Goal: Task Accomplishment & Management: Complete application form

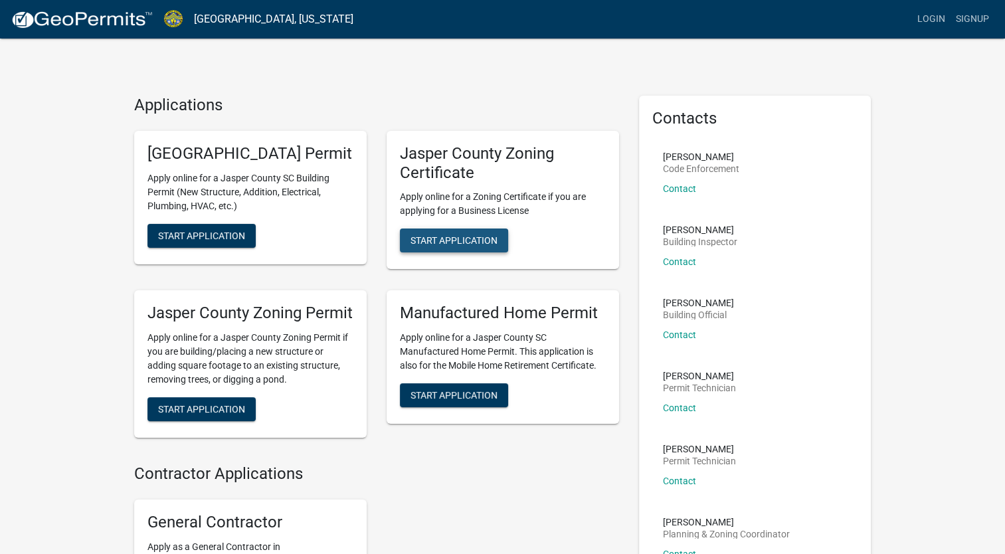
click at [449, 237] on span "Start Application" at bounding box center [454, 240] width 87 height 11
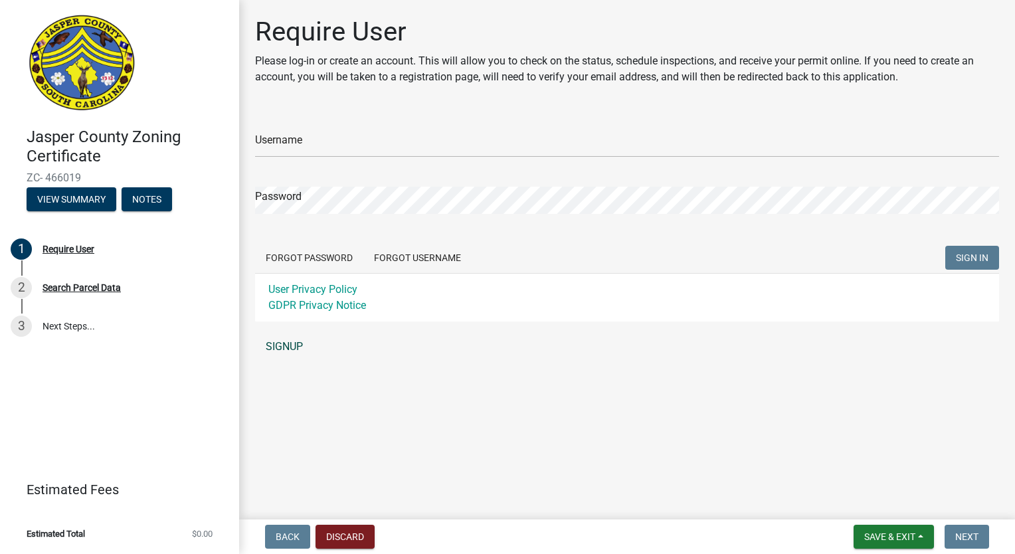
click at [290, 339] on link "SIGNUP" at bounding box center [627, 347] width 744 height 27
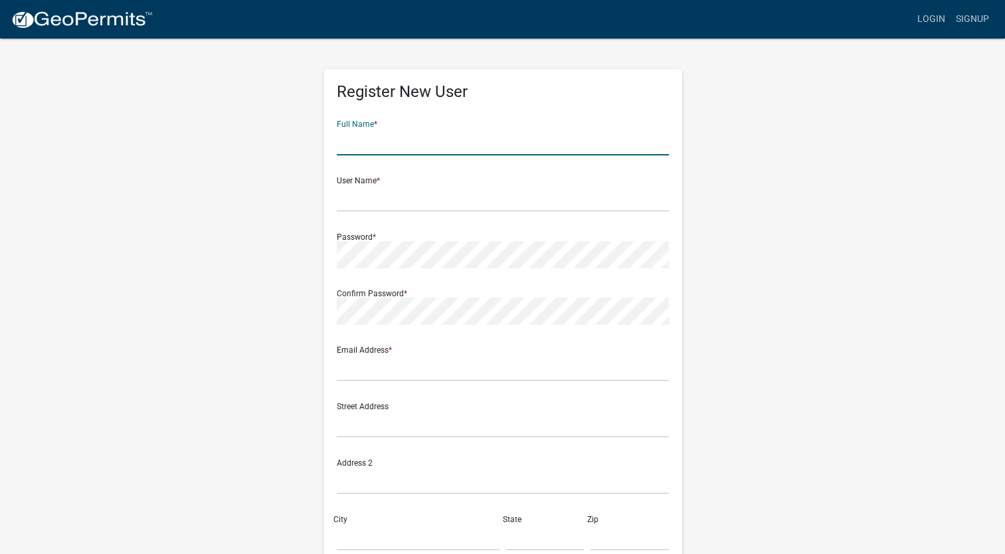
click at [478, 140] on input "text" at bounding box center [503, 141] width 332 height 27
type input "Brett Blount"
type input "crsinc2006@yahoo.com"
type input "Jasper, County of"
type input "8433842499"
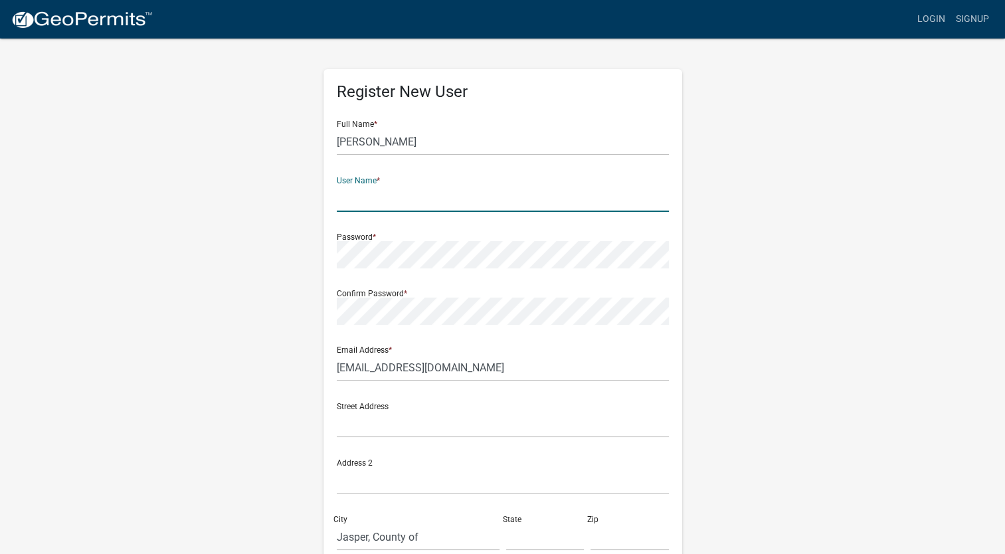
click at [440, 200] on input "text" at bounding box center [503, 198] width 332 height 27
type input "crsinc2006"
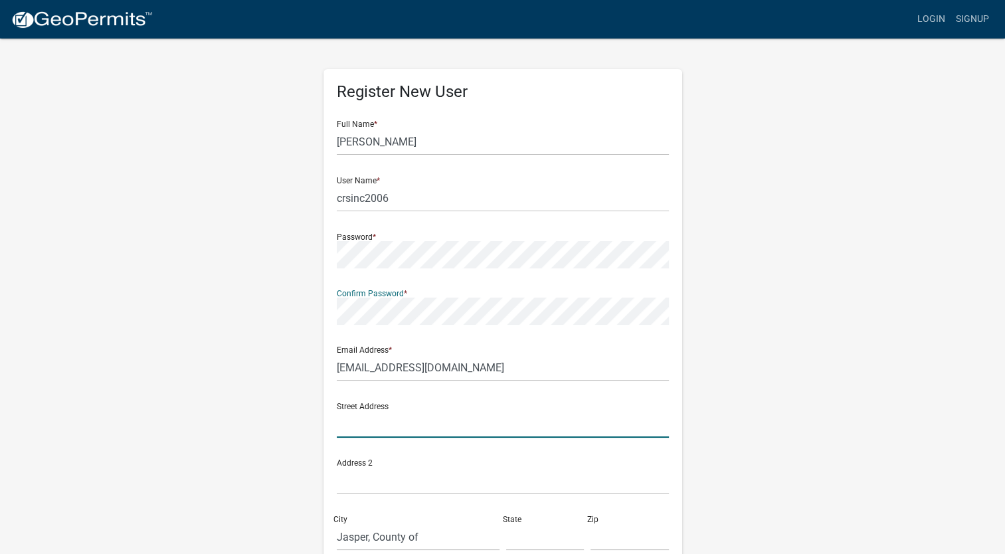
click at [447, 423] on input "text" at bounding box center [503, 424] width 332 height 27
type input "2309 Bees Creek Rd"
type input "[US_STATE]"
type input "29936"
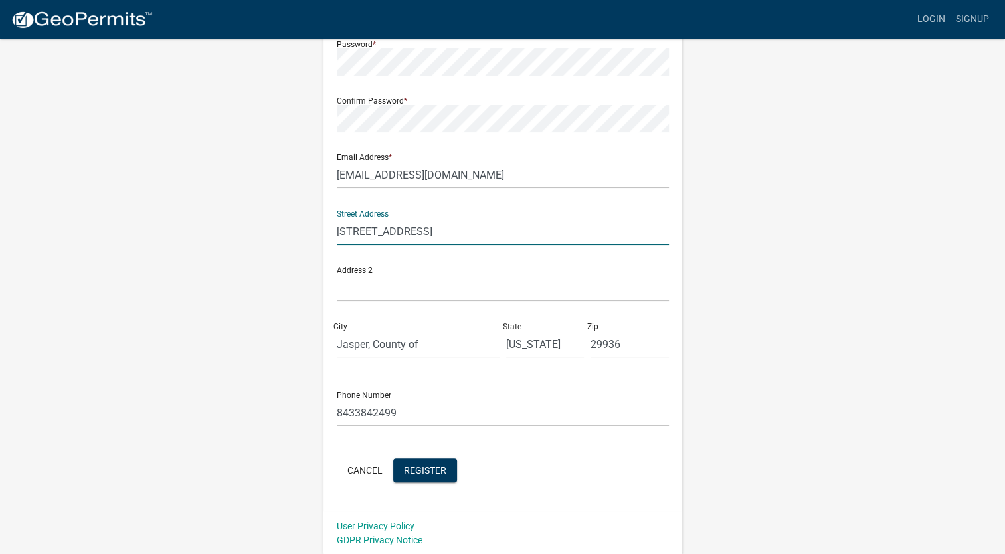
scroll to position [193, 0]
click at [420, 465] on span "Register" at bounding box center [425, 469] width 43 height 11
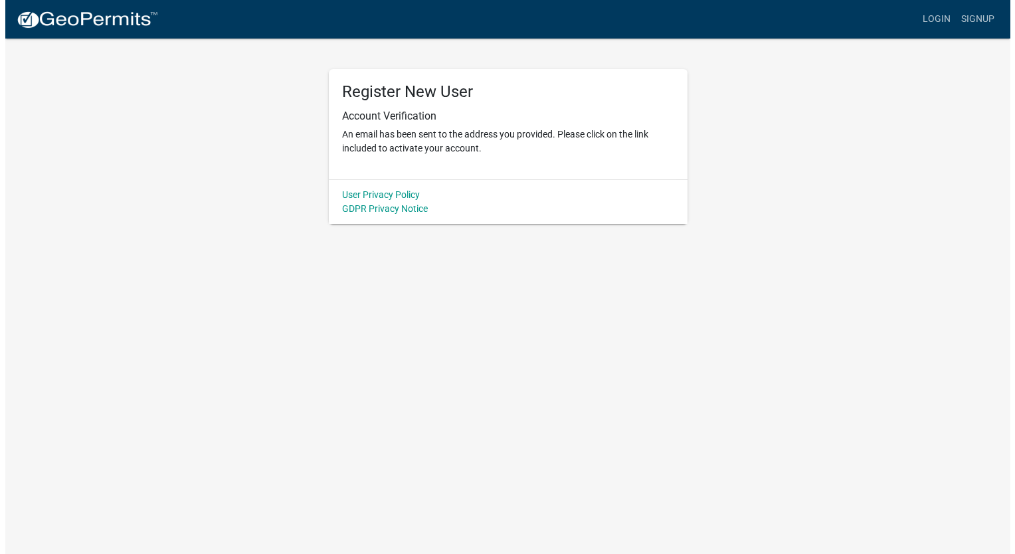
scroll to position [0, 0]
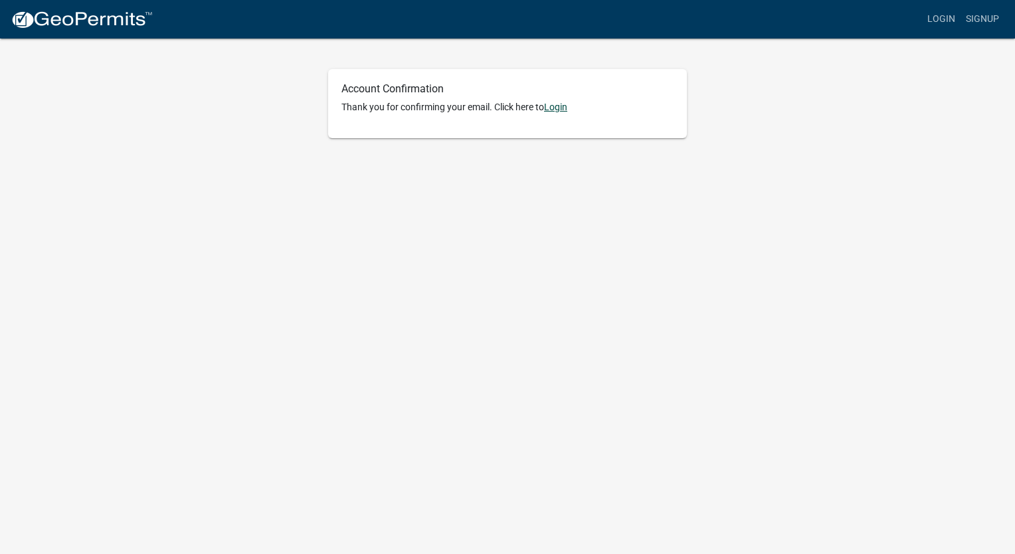
click at [557, 107] on link "Login" at bounding box center [555, 107] width 23 height 11
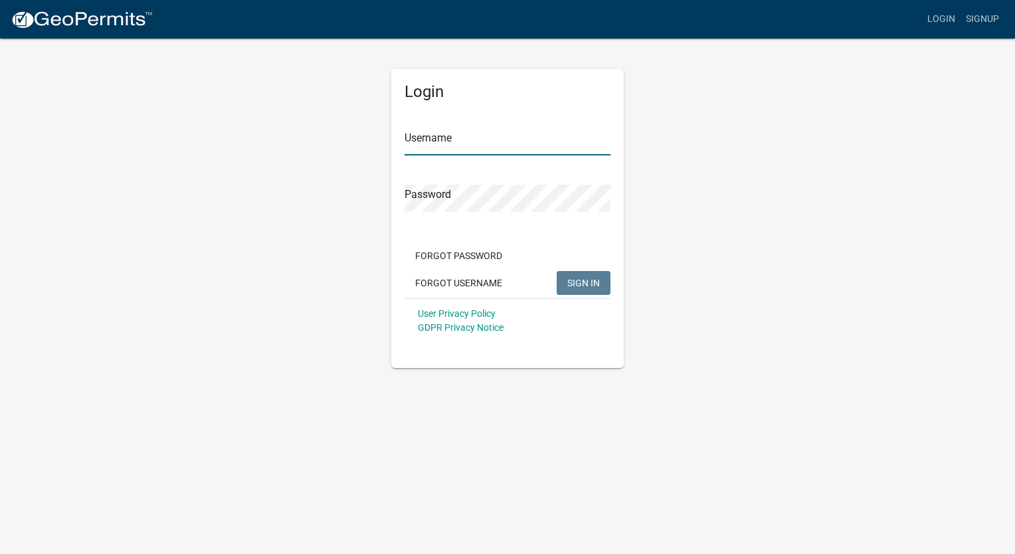
type input "crsinc2006"
click at [595, 275] on button "SIGN IN" at bounding box center [584, 283] width 54 height 24
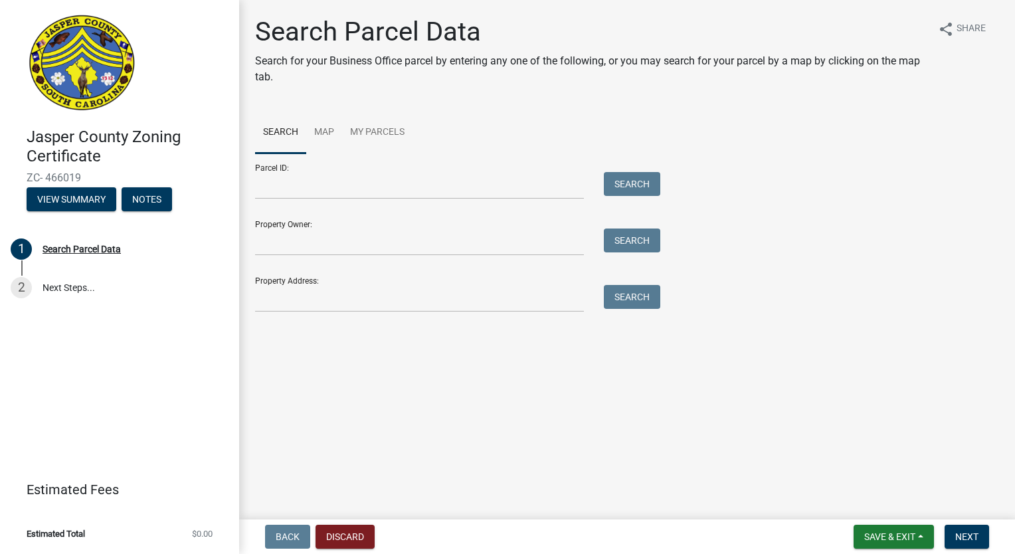
click at [617, 171] on div "Parcel ID: Search" at bounding box center [454, 177] width 399 height 46
click at [324, 134] on link "Map" at bounding box center [324, 133] width 36 height 43
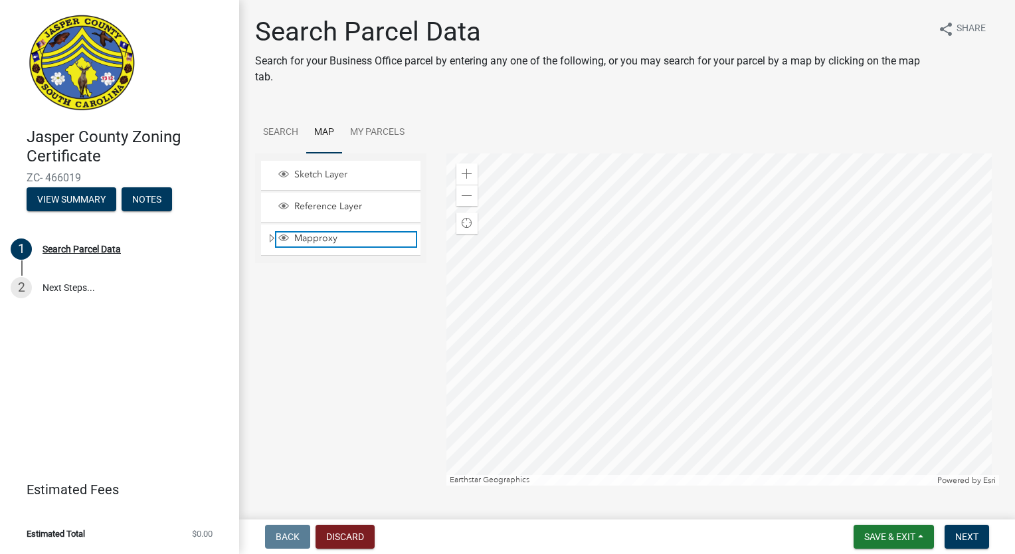
click at [314, 238] on span "Mapproxy" at bounding box center [353, 239] width 125 height 12
click at [79, 251] on div "Search Parcel Data" at bounding box center [82, 249] width 78 height 9
click at [390, 129] on link "My Parcels" at bounding box center [377, 133] width 70 height 43
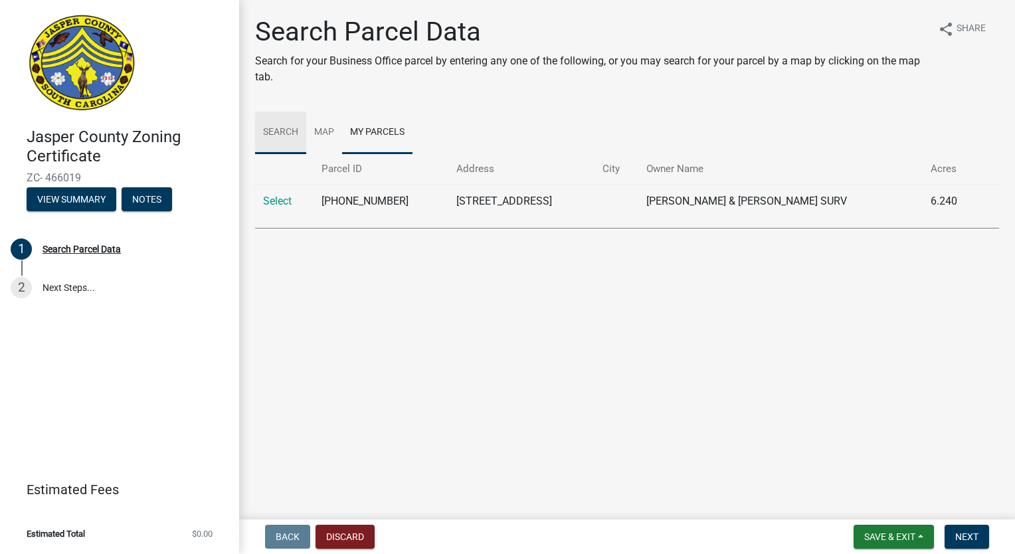
click at [296, 134] on link "Search" at bounding box center [280, 133] width 51 height 43
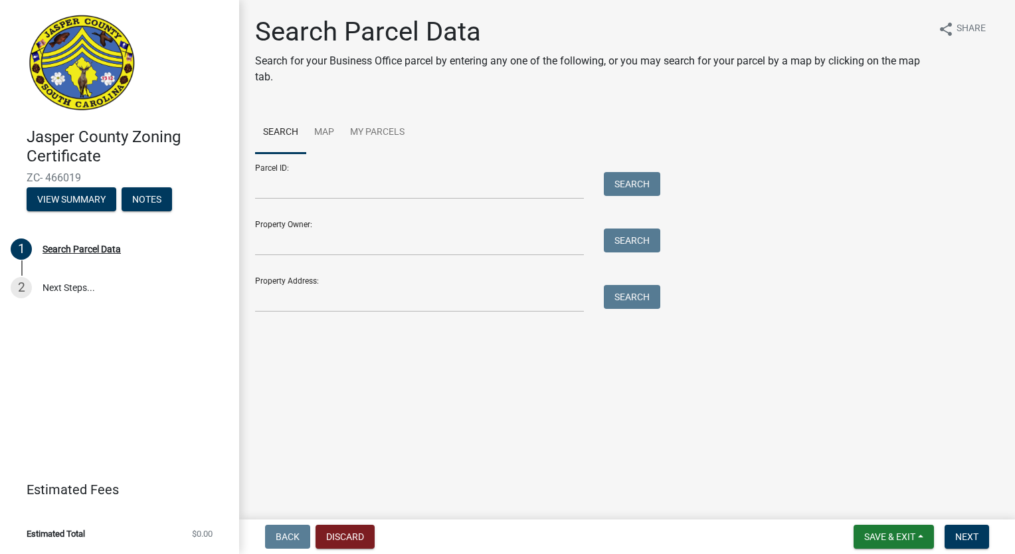
click at [327, 314] on div "Search Parcel Data Search for your Business Office parcel by entering any one o…" at bounding box center [627, 170] width 764 height 308
click at [347, 292] on input "Property Address:" at bounding box center [419, 298] width 329 height 27
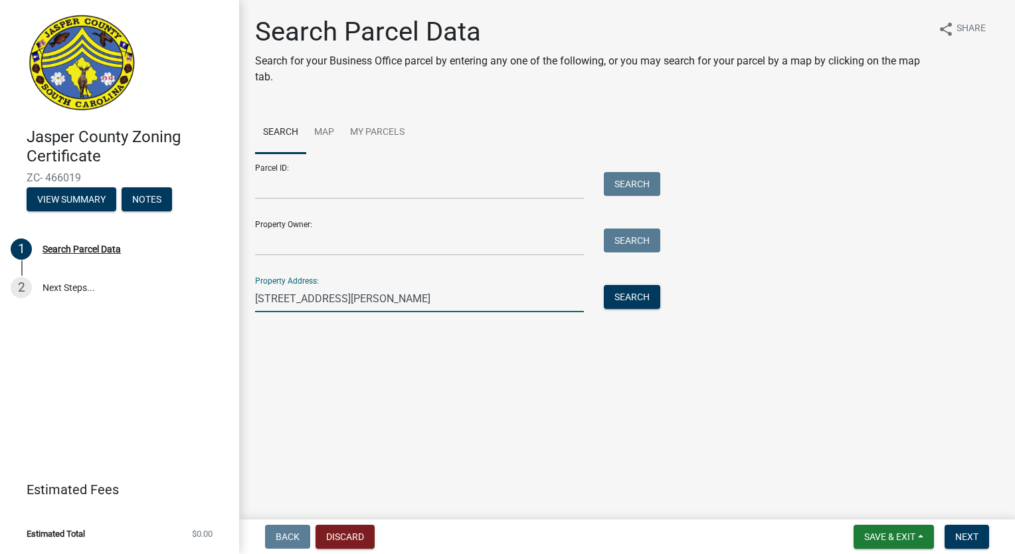
type input "10092 S. jacob smart blvd"
click at [627, 300] on button "Search" at bounding box center [632, 297] width 56 height 24
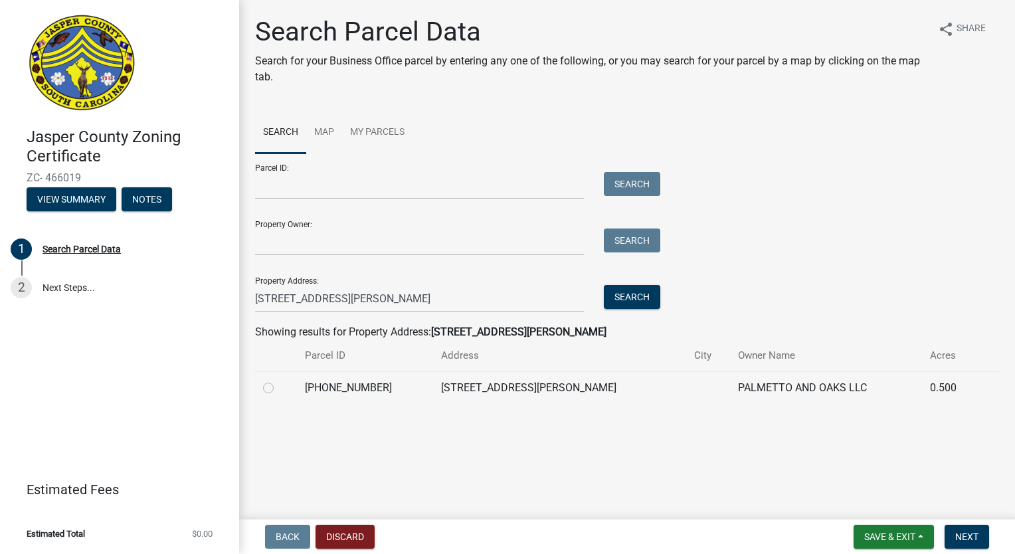
click at [279, 380] on label at bounding box center [279, 380] width 0 height 0
click at [279, 389] on input "radio" at bounding box center [283, 384] width 9 height 9
radio input "true"
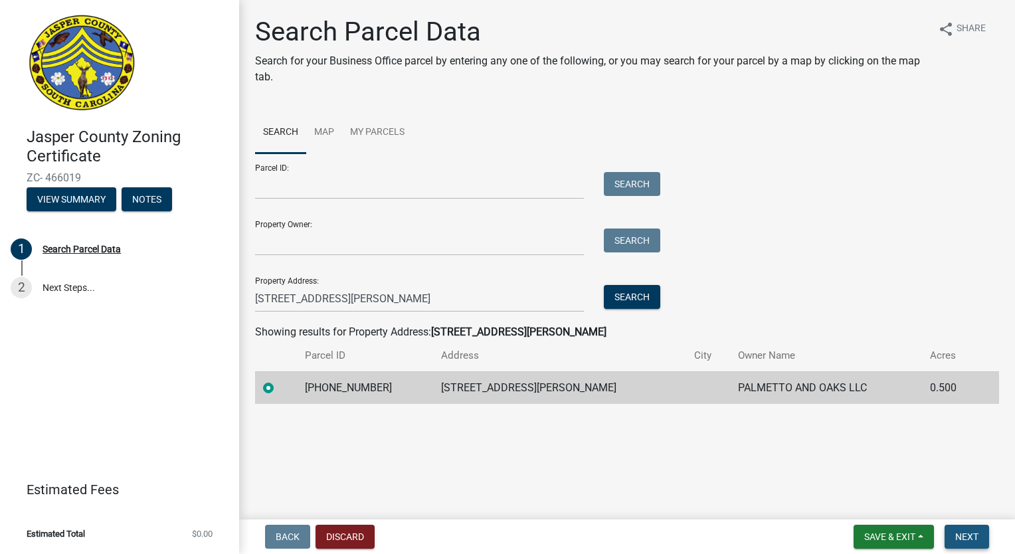
click at [969, 534] on span "Next" at bounding box center [967, 537] width 23 height 11
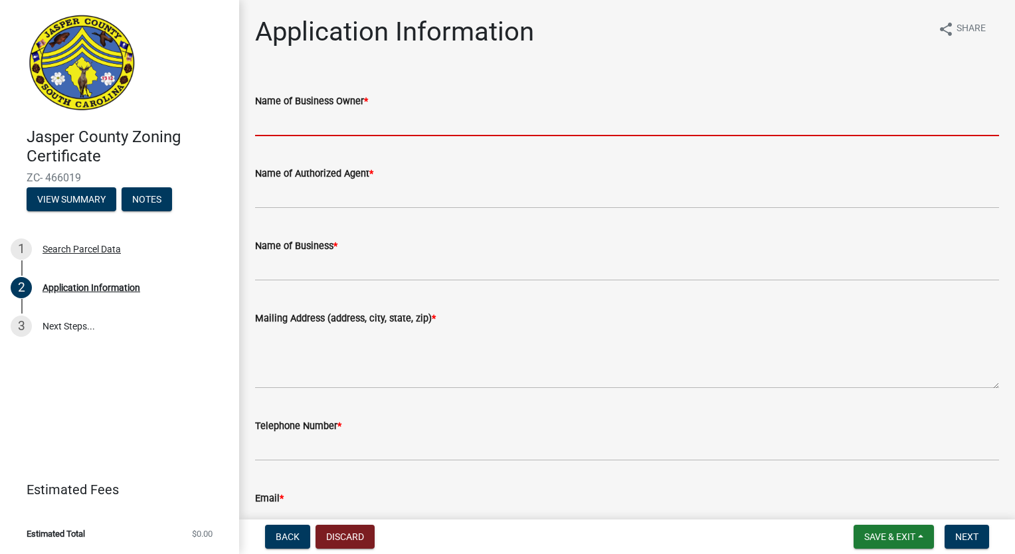
click at [456, 119] on input "Name of Business Owner *" at bounding box center [627, 122] width 744 height 27
type input "Brett Blount"
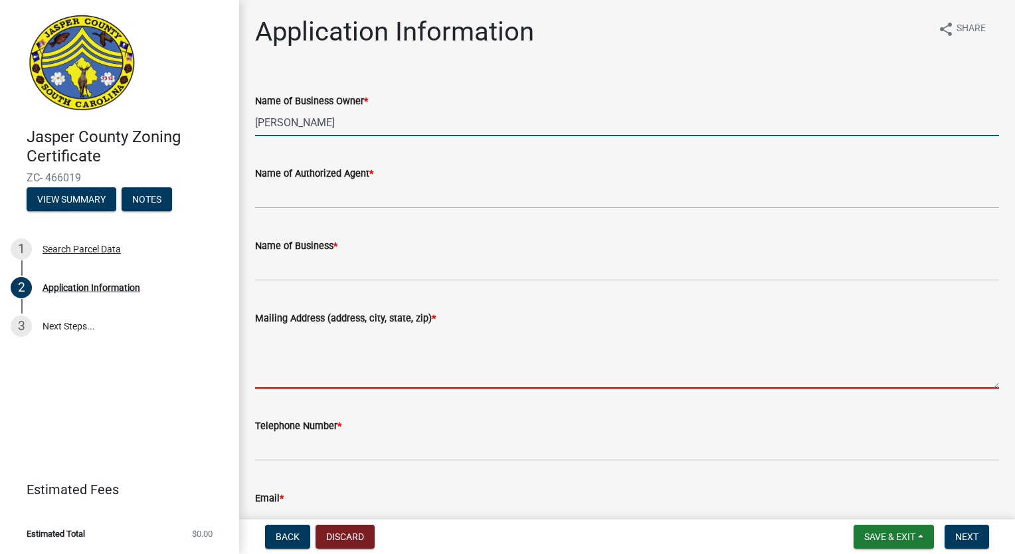
type textarea "crsinc2006@yahoo.com"
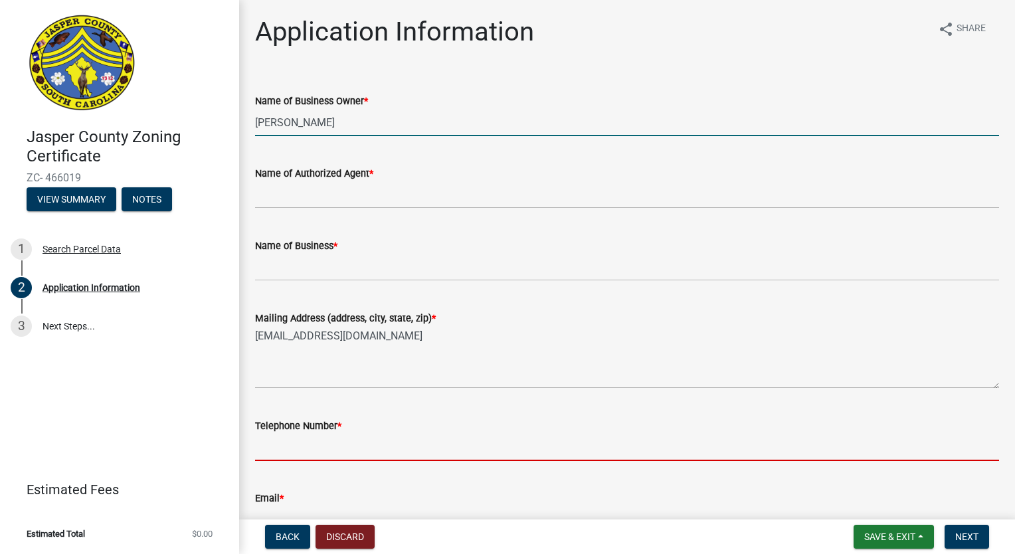
type input "8433842499"
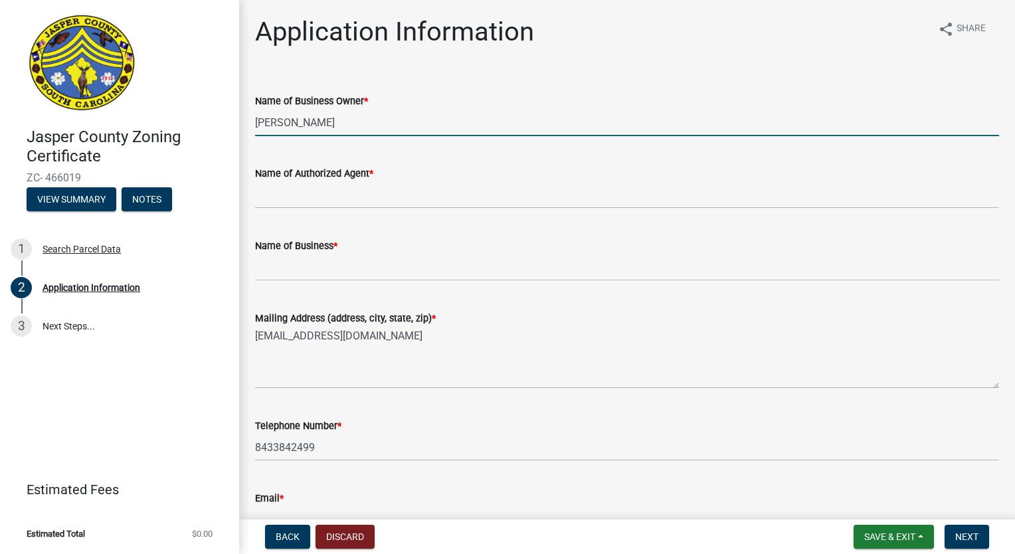
type input "crsinc2006@yahoo.com"
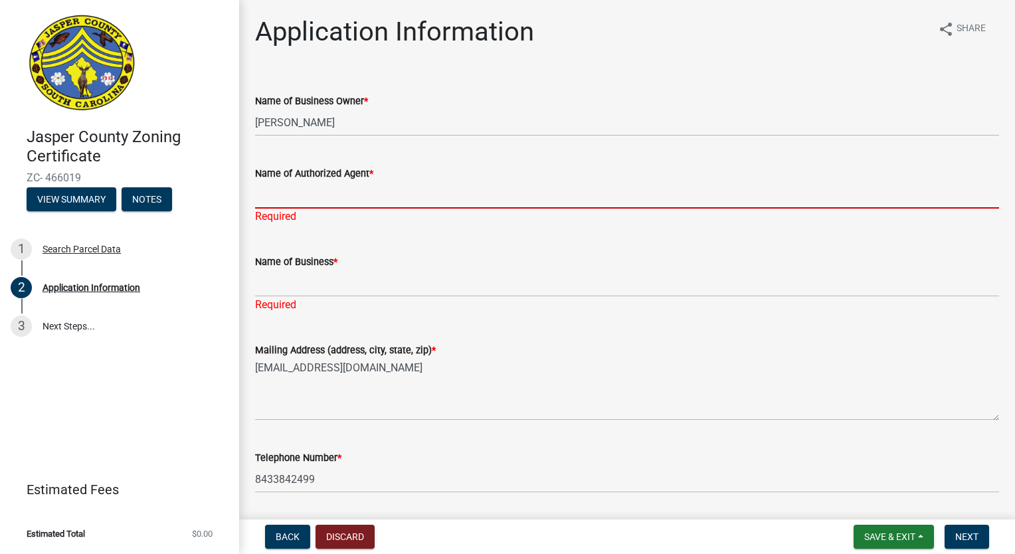
click at [320, 193] on input "Name of Authorized Agent *" at bounding box center [627, 194] width 744 height 27
type input "Brett Blount"
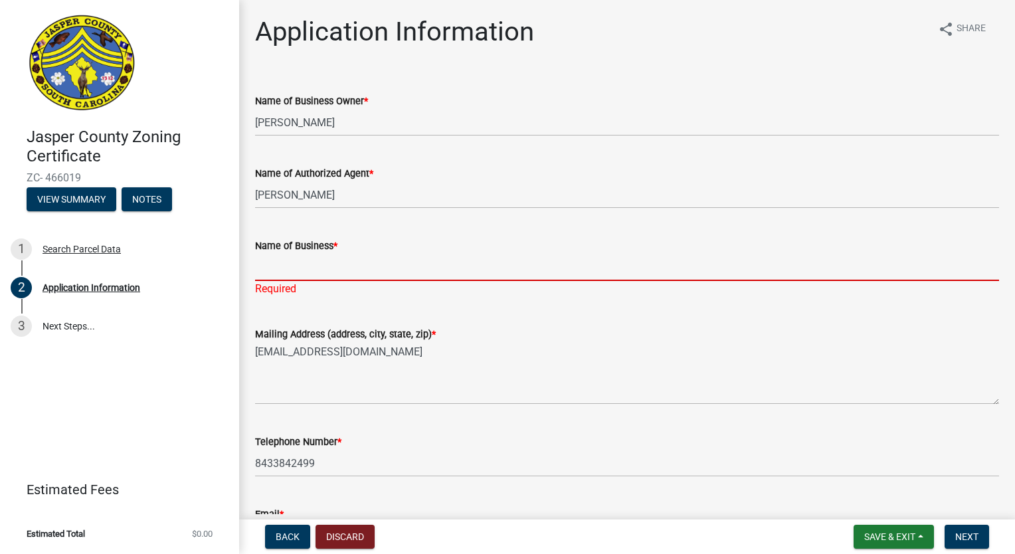
click at [310, 264] on input "Name of Business *" at bounding box center [627, 267] width 744 height 27
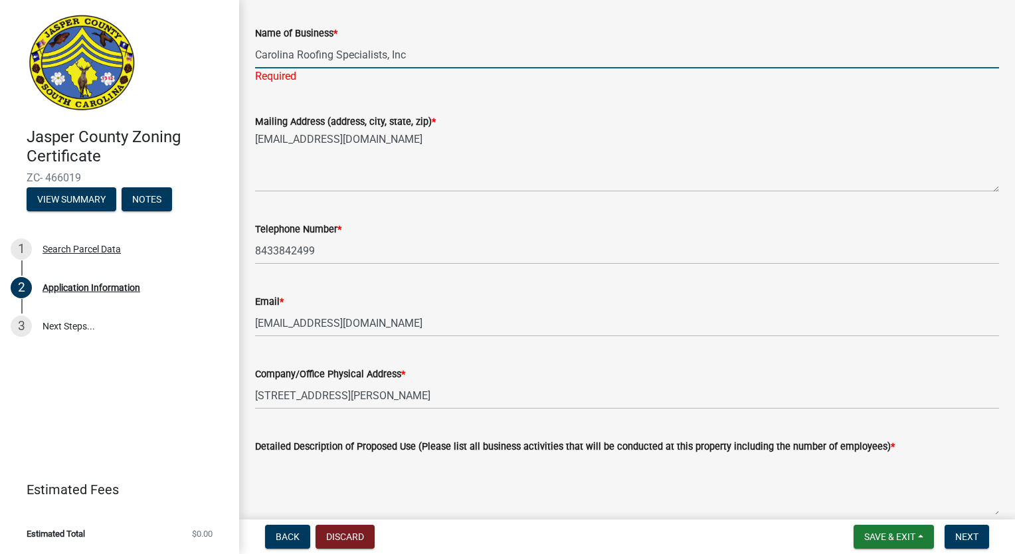
scroll to position [217, 0]
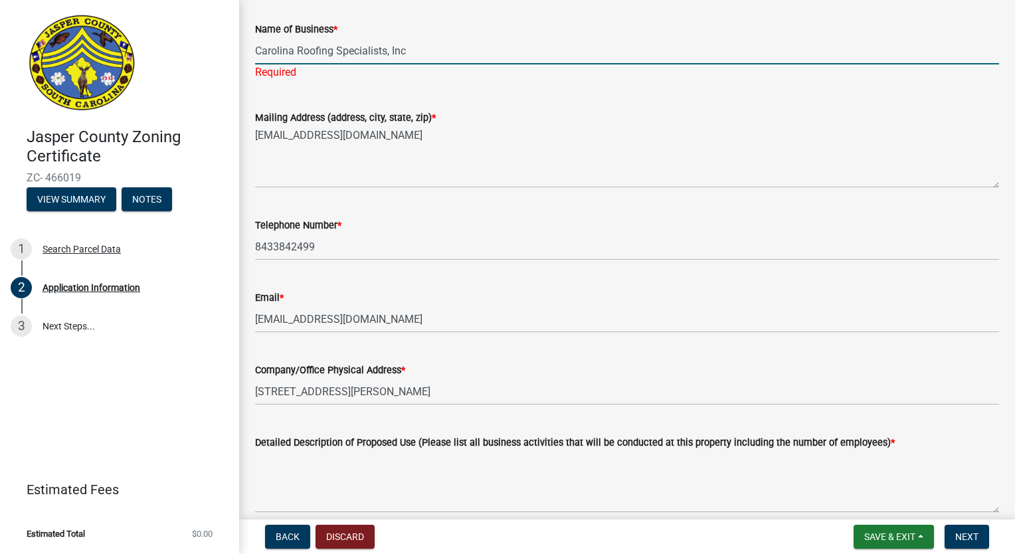
type input "Carolina Roofing Specialists, Inc"
click at [396, 136] on textarea "crsinc2006@yahoo.com" at bounding box center [627, 157] width 744 height 62
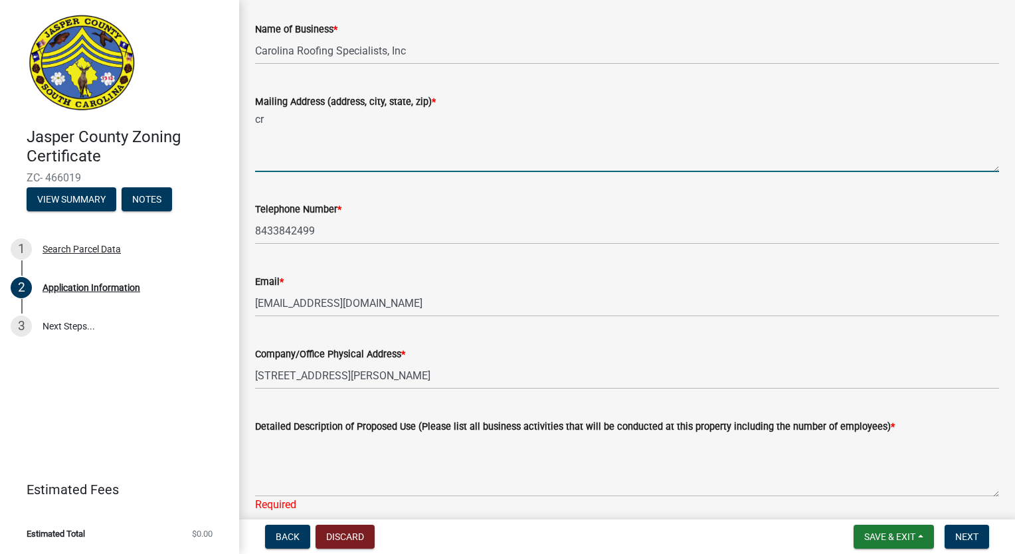
type textarea "c"
type textarea "2309 Bees Creek Rd Ridgeland, SC 29936"
click at [497, 346] on div "Company/Office Physical Address *" at bounding box center [627, 354] width 744 height 16
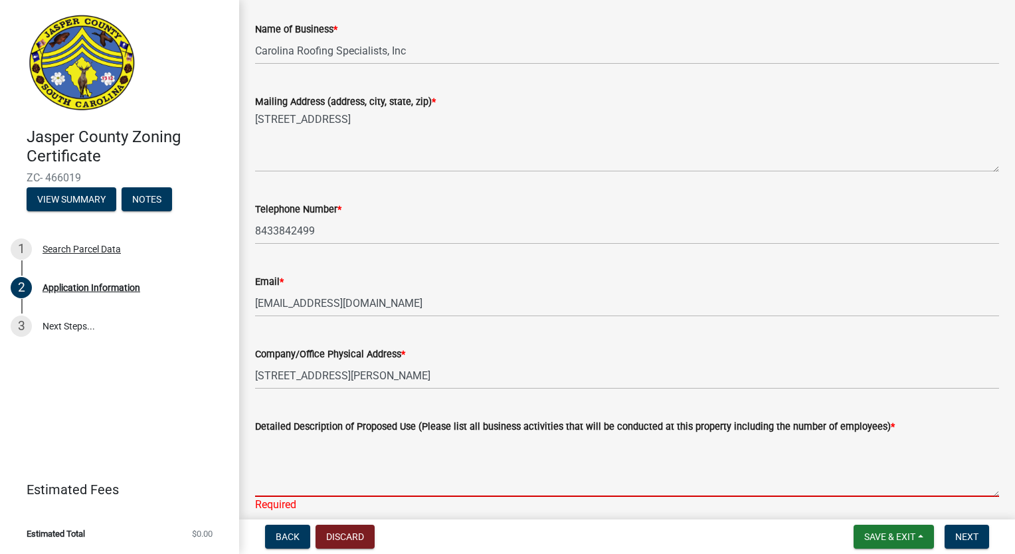
click at [486, 468] on textarea "Detailed Description of Proposed Use (Please list all business activities that …" at bounding box center [627, 466] width 744 height 62
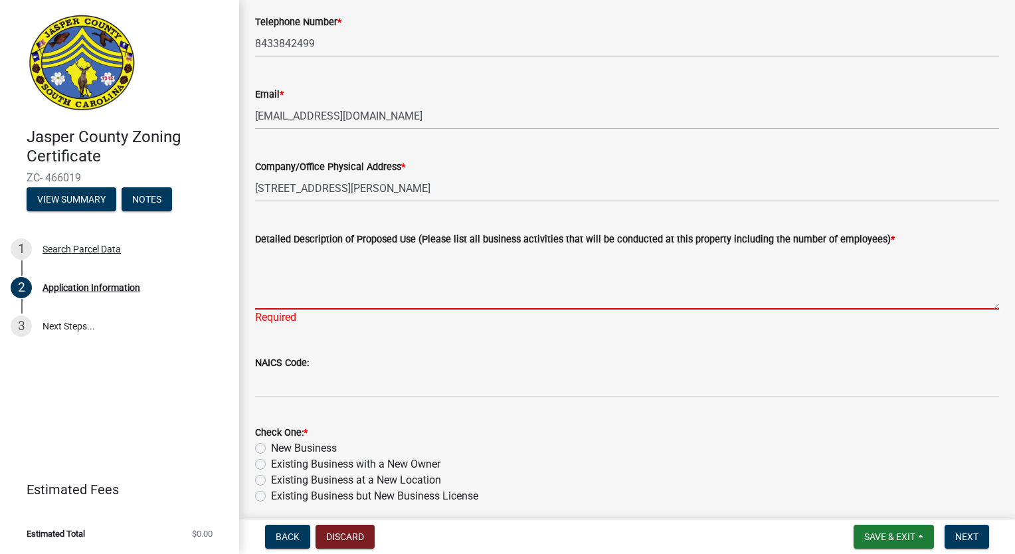
scroll to position [409, 0]
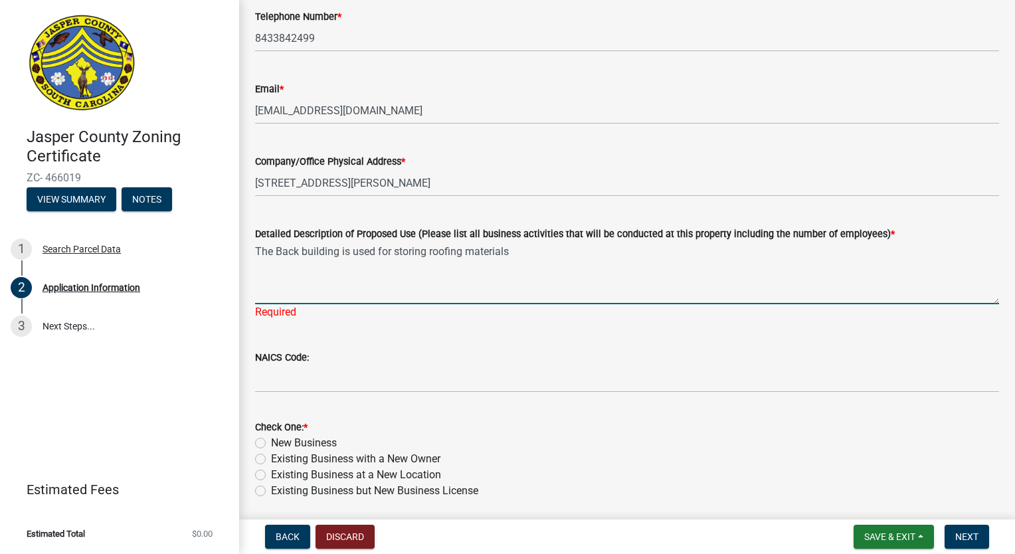
type textarea "The Back building is used for storing roofing materials"
click at [521, 430] on div "Check One: * New Business Existing Business with a New Owner Existing Business …" at bounding box center [627, 459] width 744 height 80
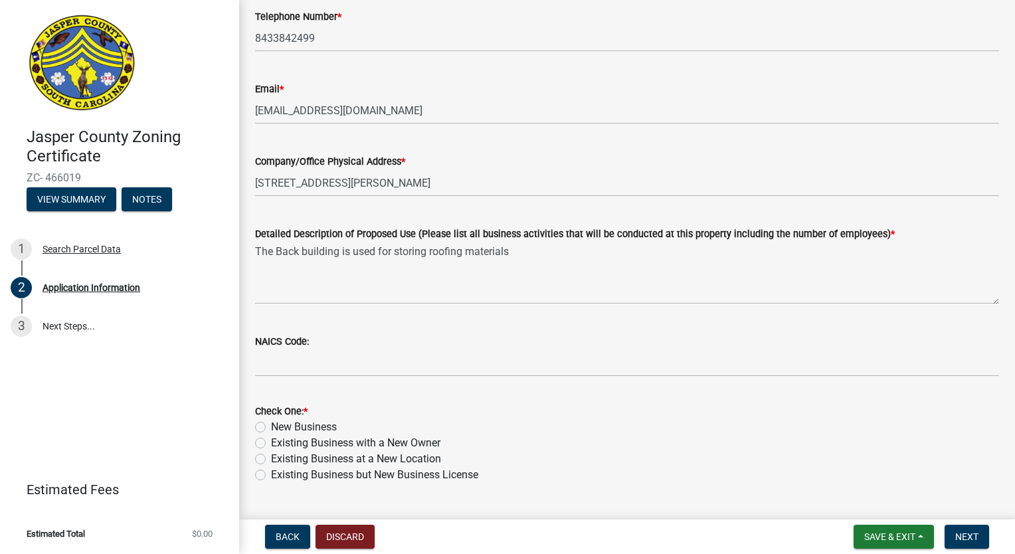
click at [271, 476] on label "Existing Business but New Business License" at bounding box center [374, 475] width 207 height 16
click at [271, 476] on input "Existing Business but New Business License" at bounding box center [275, 471] width 9 height 9
radio input "true"
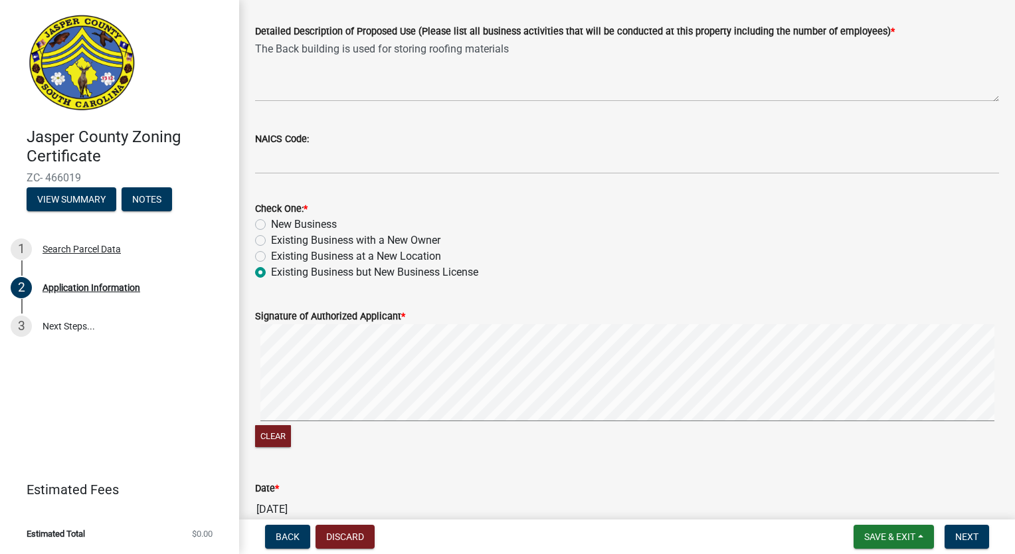
scroll to position [613, 0]
click at [348, 542] on button "Discard" at bounding box center [345, 537] width 59 height 24
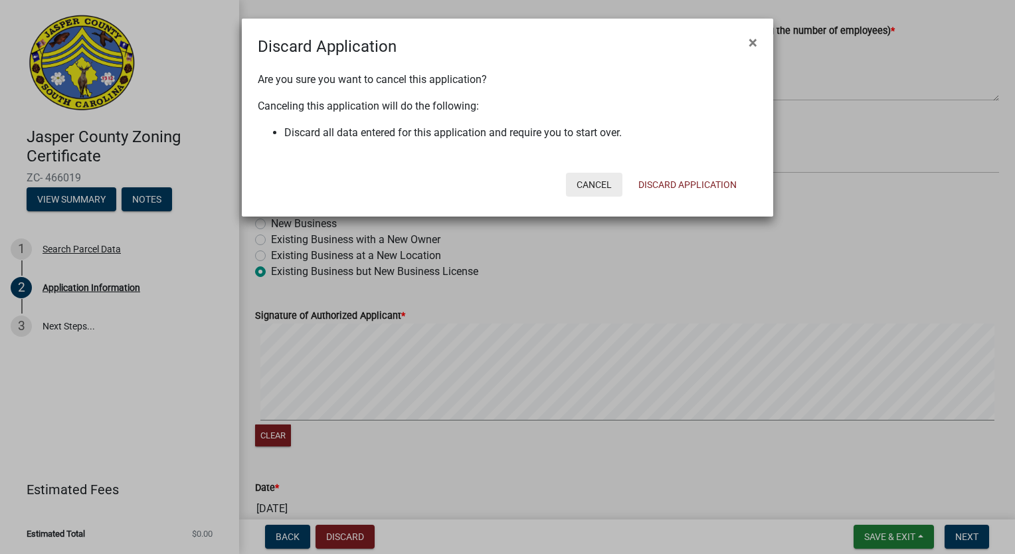
click at [589, 185] on button "Cancel" at bounding box center [594, 185] width 56 height 24
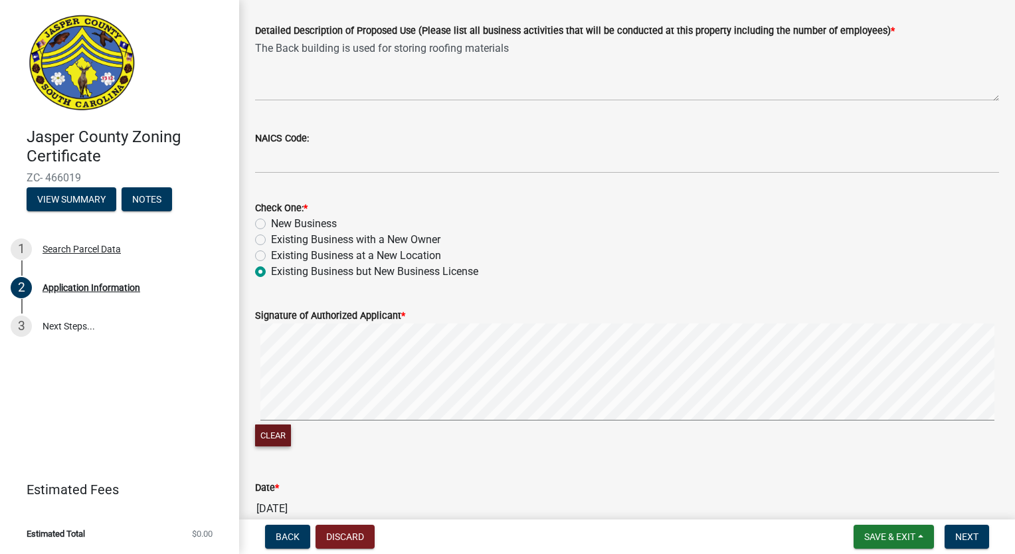
click at [275, 436] on button "Clear" at bounding box center [273, 436] width 36 height 22
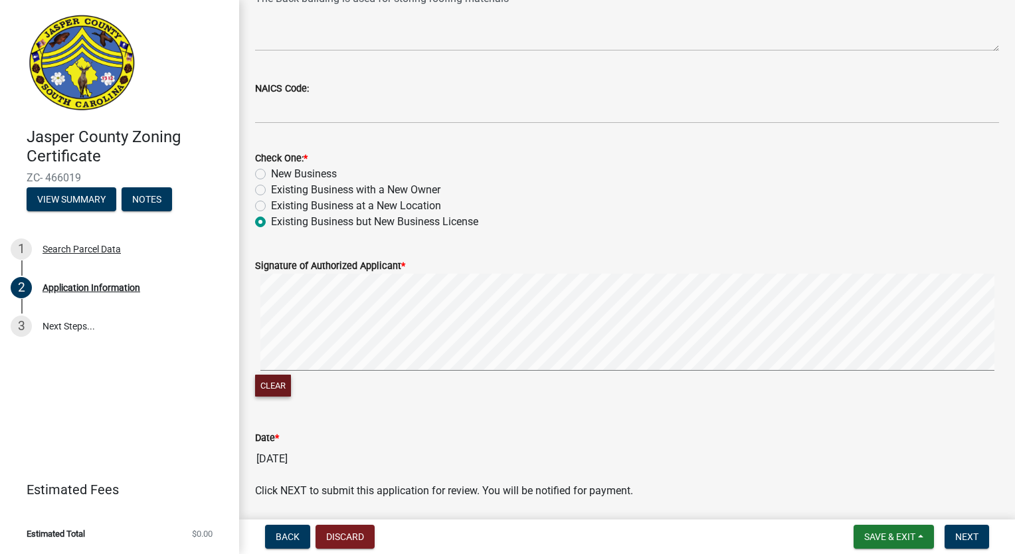
scroll to position [781, 0]
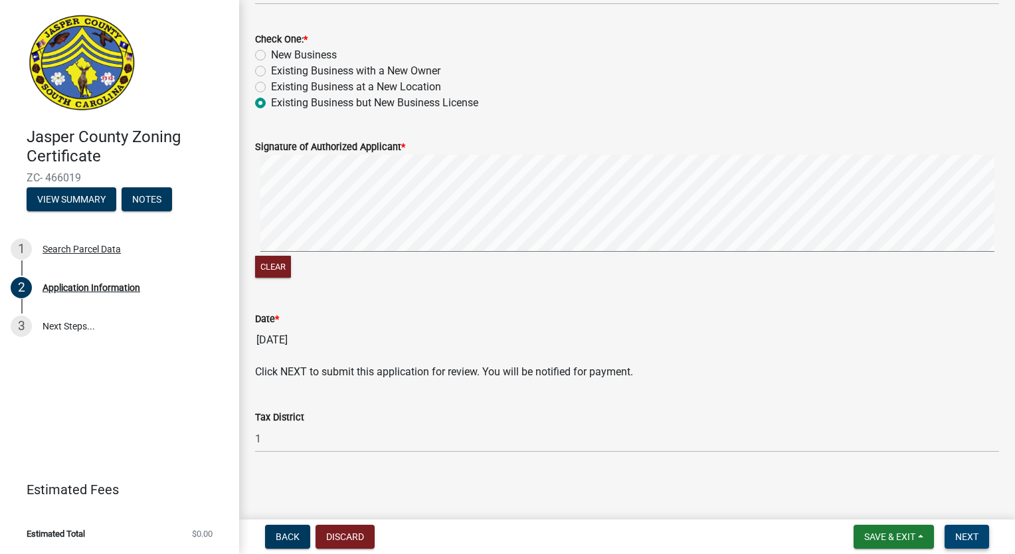
click at [963, 541] on span "Next" at bounding box center [967, 537] width 23 height 11
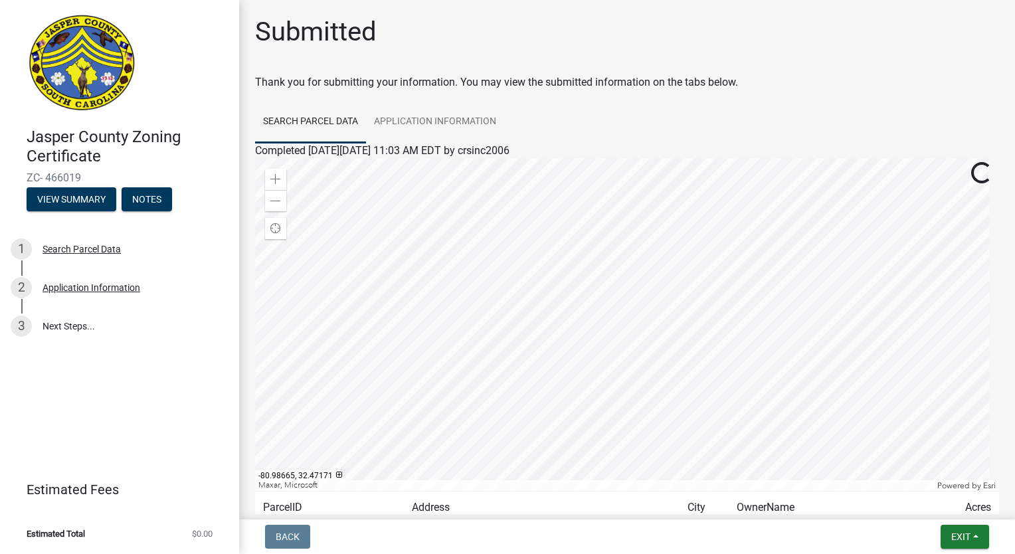
scroll to position [120, 0]
